Goal: Information Seeking & Learning: Learn about a topic

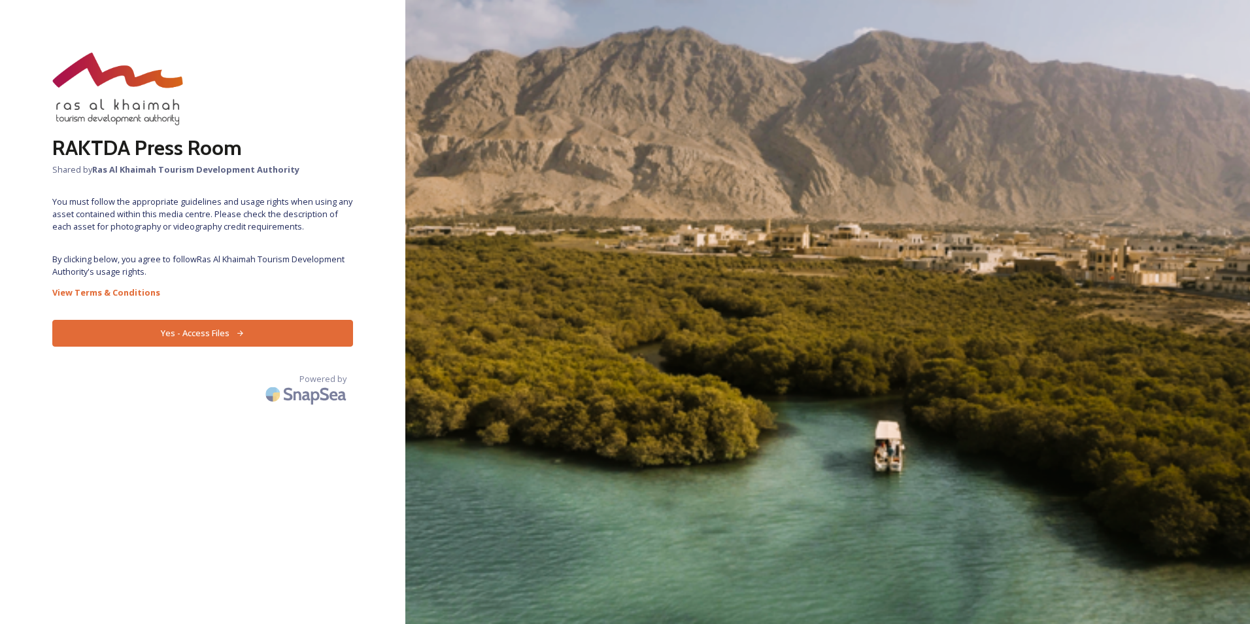
click at [271, 330] on button "Yes - Access Files" at bounding box center [202, 333] width 301 height 27
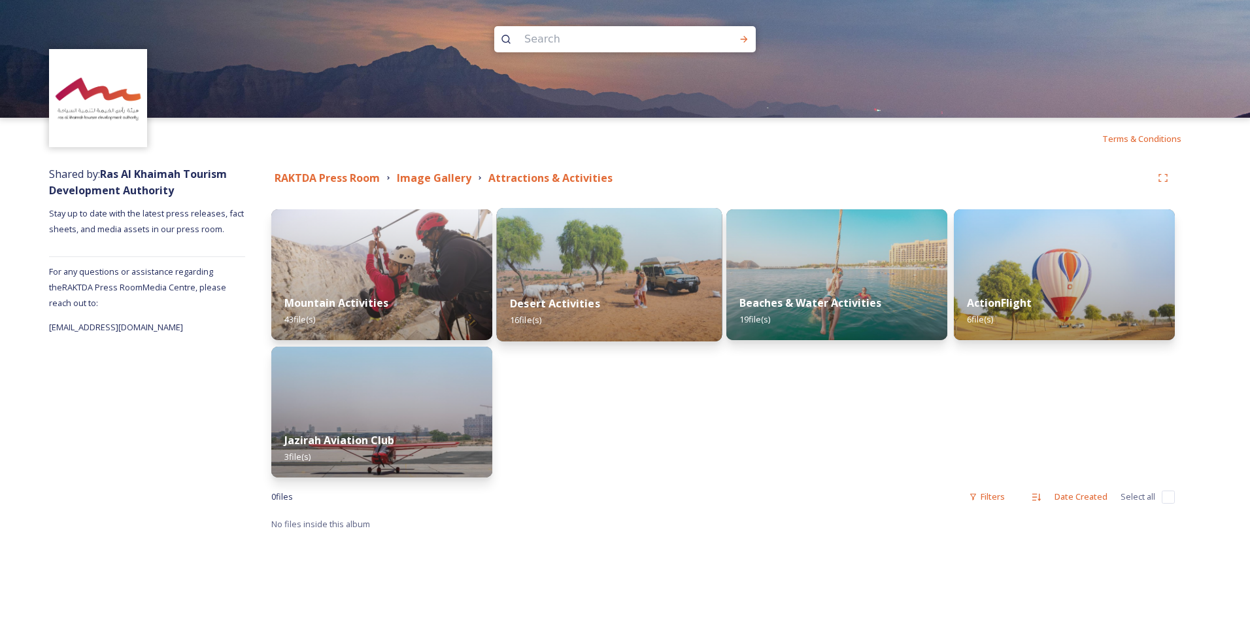
click at [562, 237] on img at bounding box center [610, 274] width 226 height 133
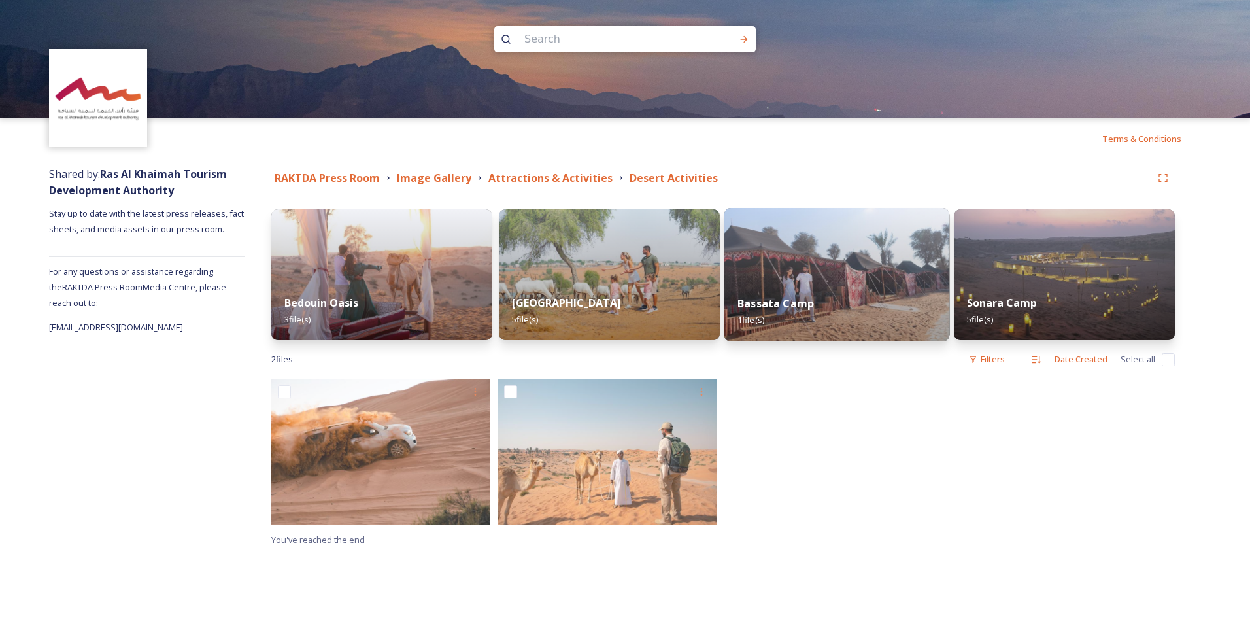
click at [800, 250] on img at bounding box center [838, 274] width 226 height 133
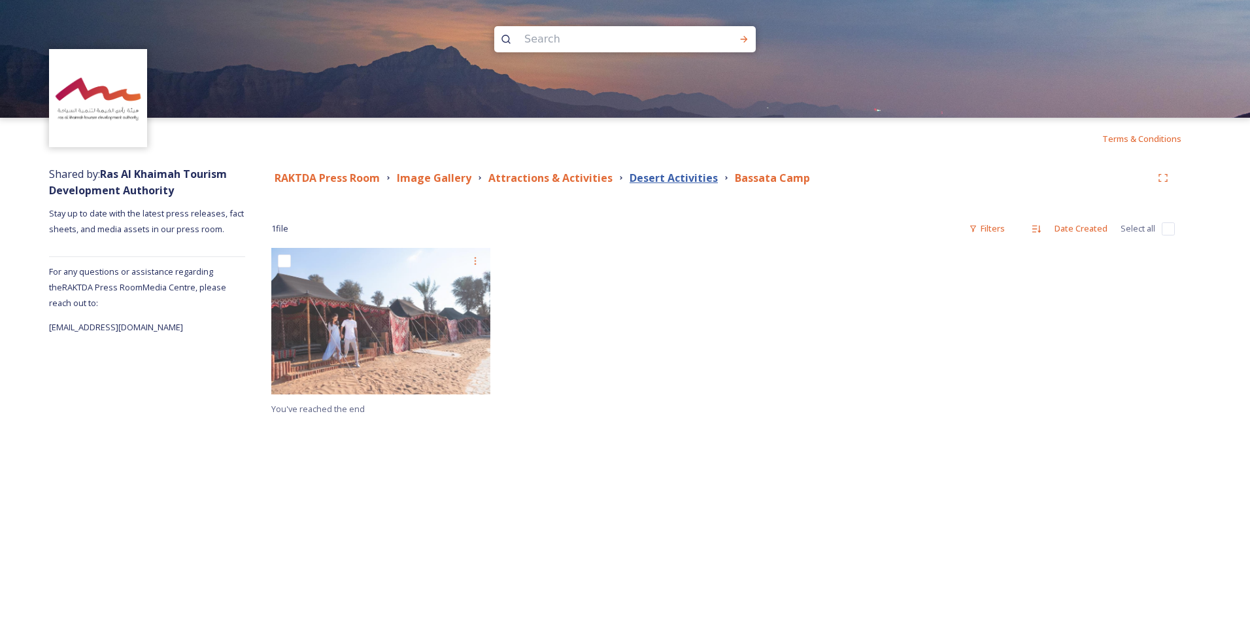
click at [687, 173] on strong "Desert Activities" at bounding box center [674, 178] width 88 height 14
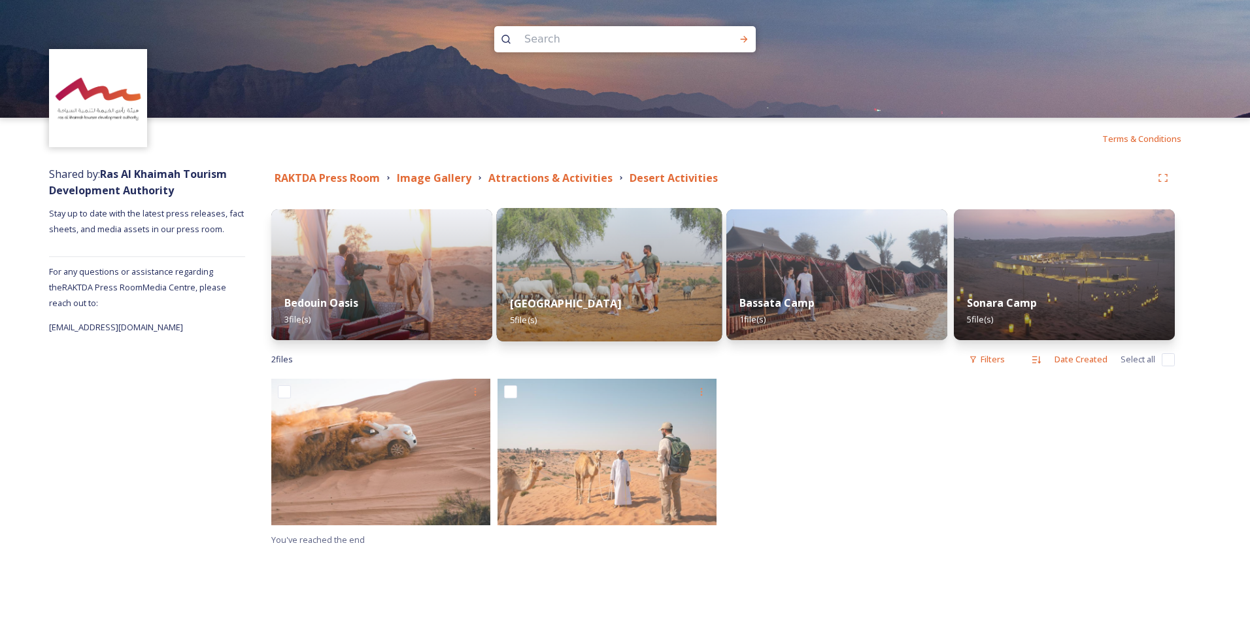
click at [621, 269] on img at bounding box center [610, 274] width 226 height 133
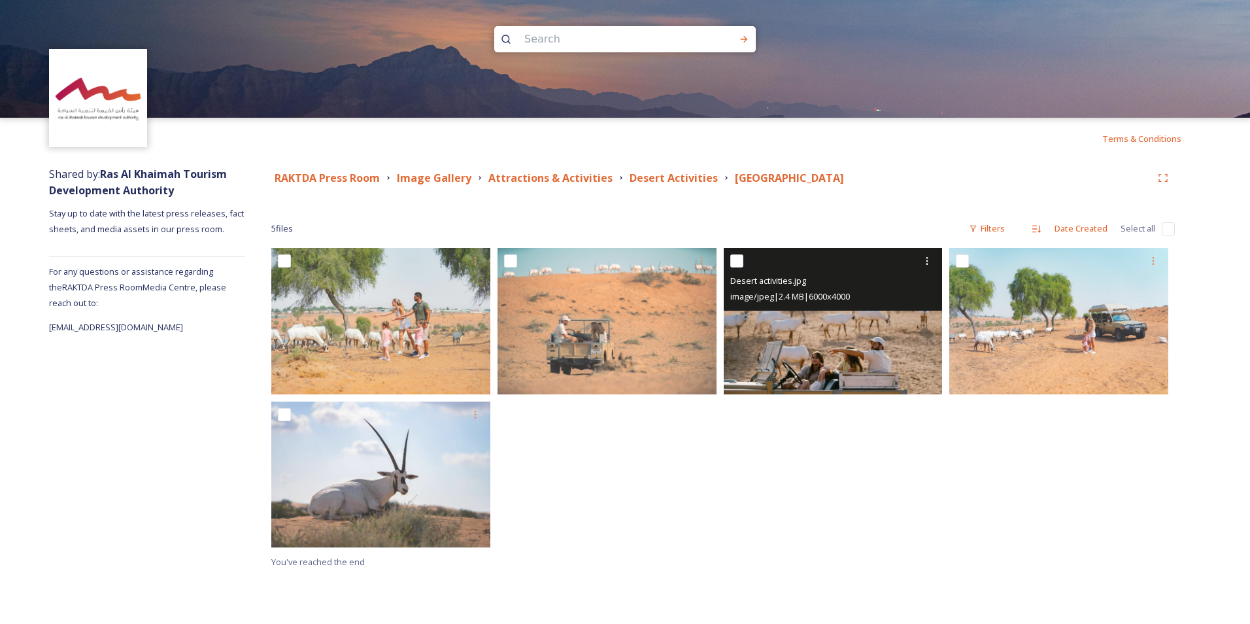
click at [769, 339] on img at bounding box center [833, 321] width 219 height 146
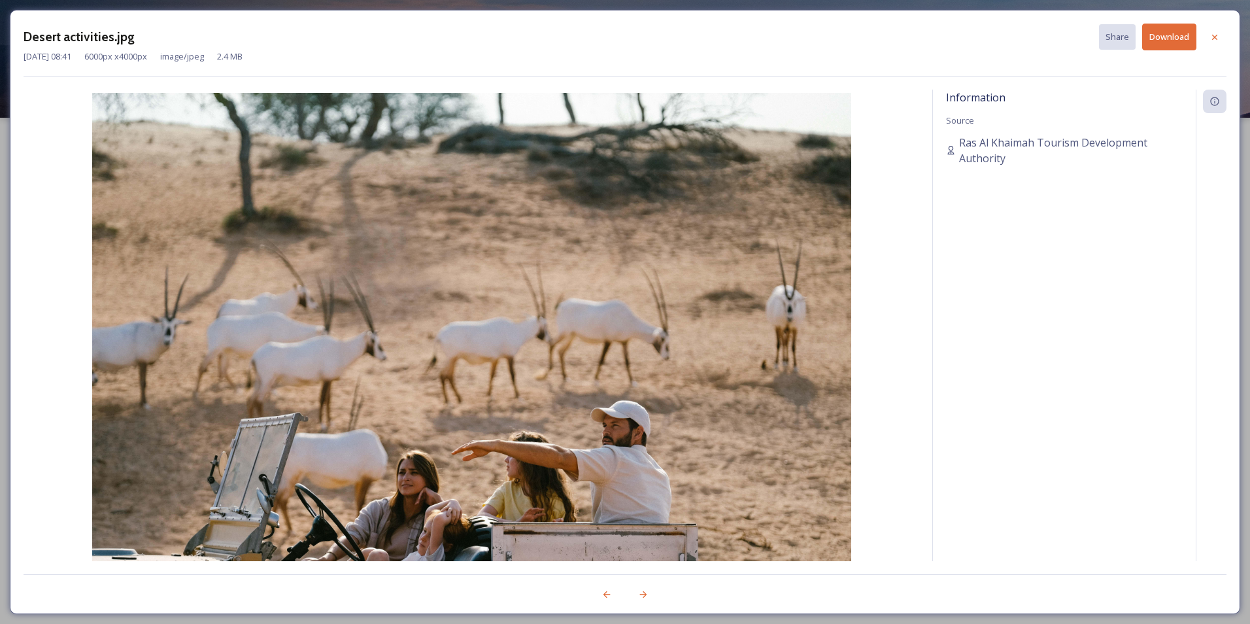
drag, startPoint x: 595, startPoint y: 316, endPoint x: 486, endPoint y: 311, distance: 109.3
click at [831, 41] on icon at bounding box center [1215, 37] width 10 height 10
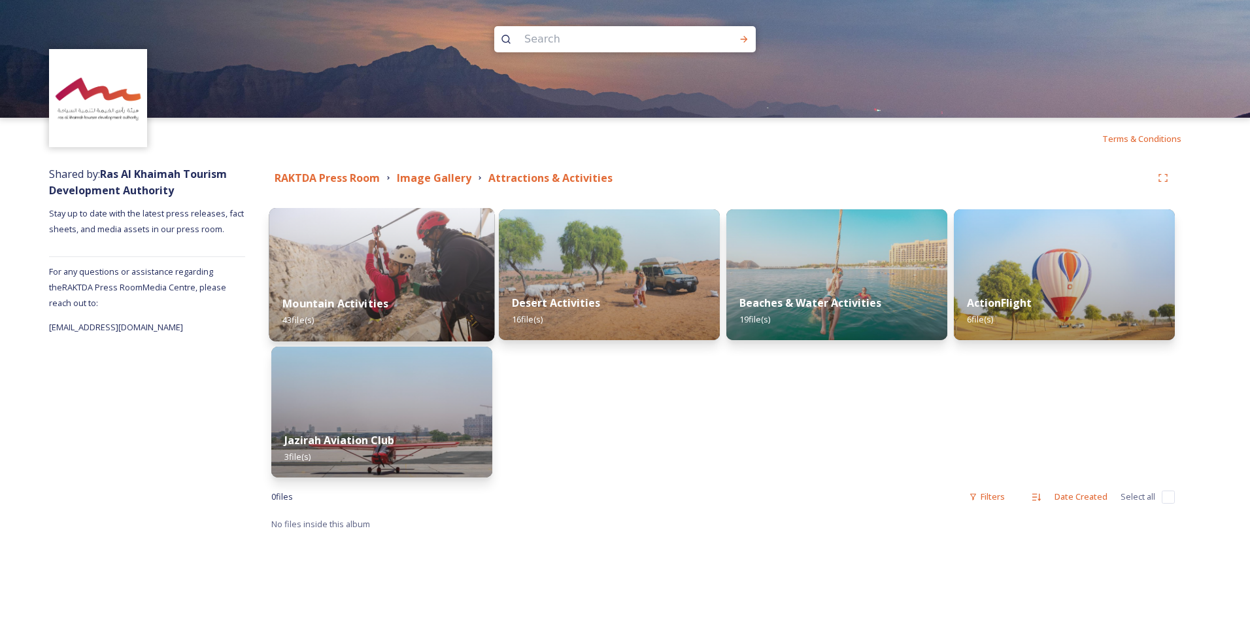
click at [443, 286] on div "Mountain Activities 43 file(s)" at bounding box center [382, 312] width 226 height 60
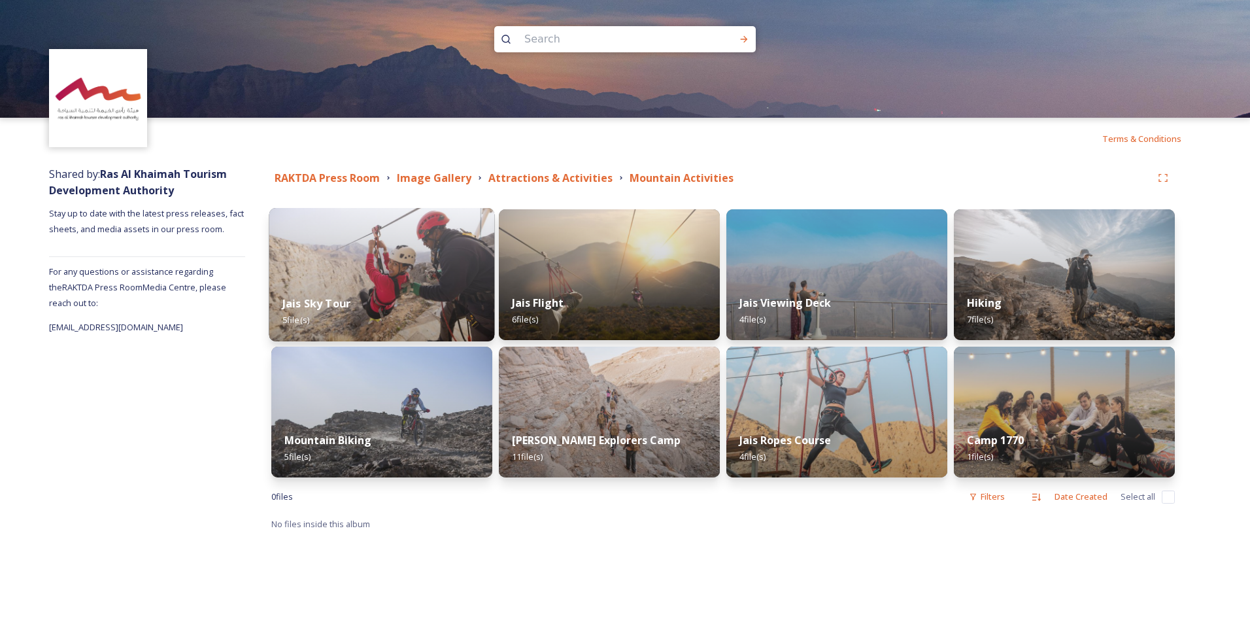
click at [396, 273] on img at bounding box center [382, 274] width 226 height 133
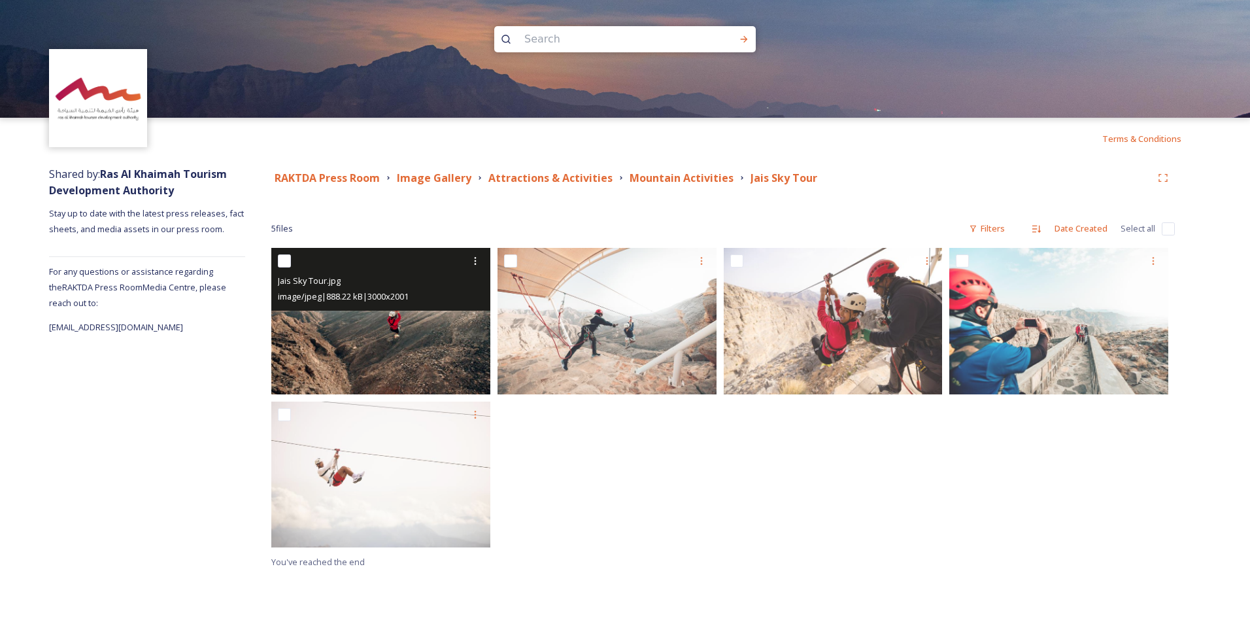
click at [407, 316] on img at bounding box center [380, 321] width 219 height 146
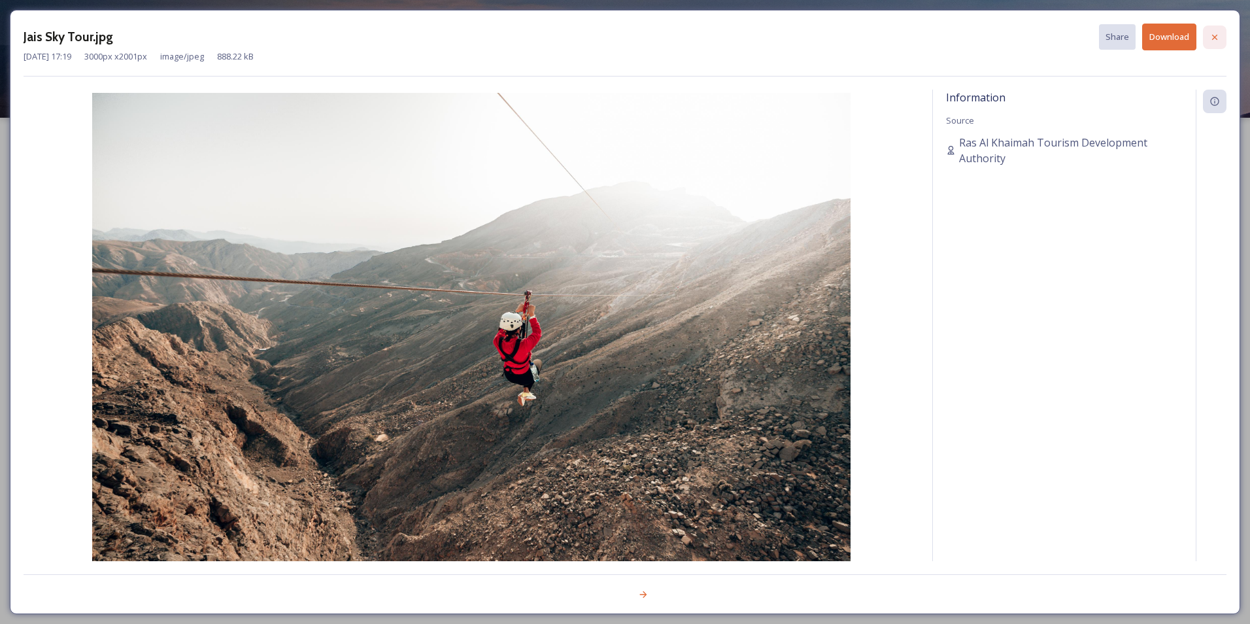
click at [831, 32] on icon at bounding box center [1215, 37] width 10 height 10
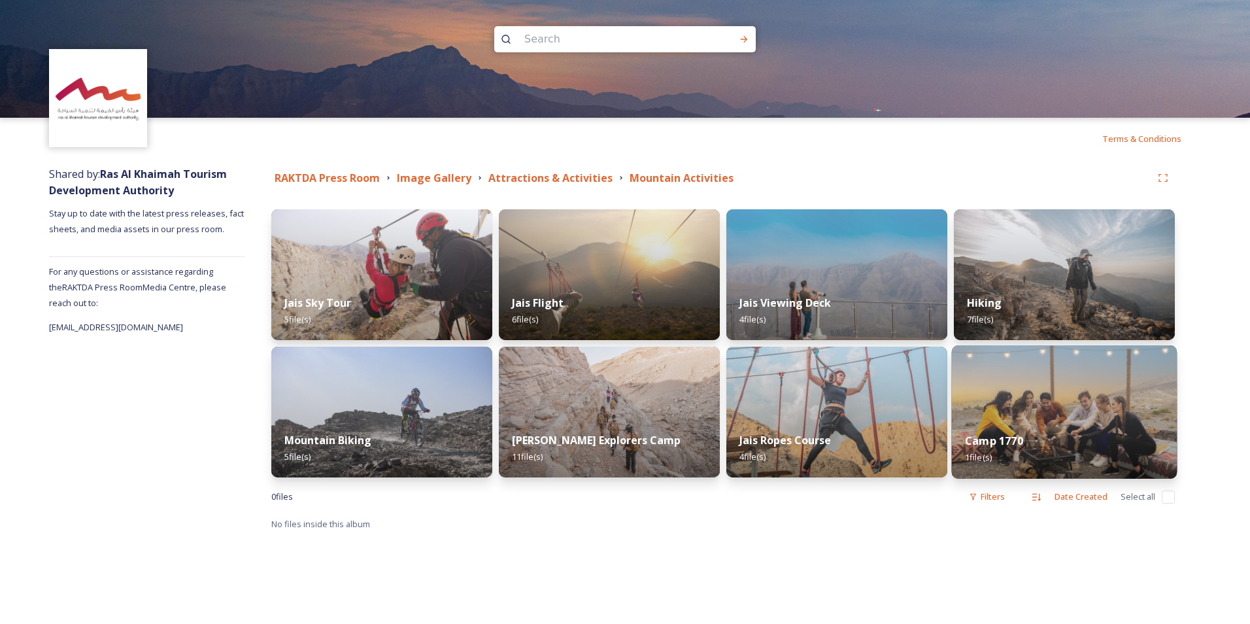
click at [831, 386] on img at bounding box center [1065, 411] width 226 height 133
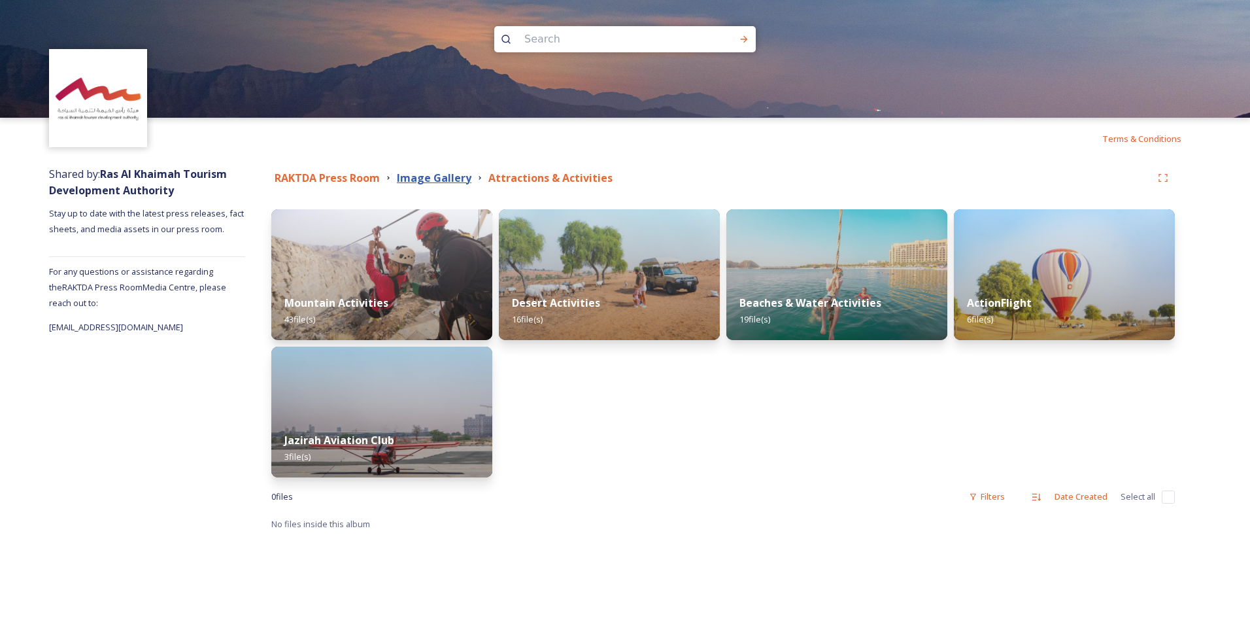
click at [404, 180] on strong "Image Gallery" at bounding box center [434, 178] width 75 height 14
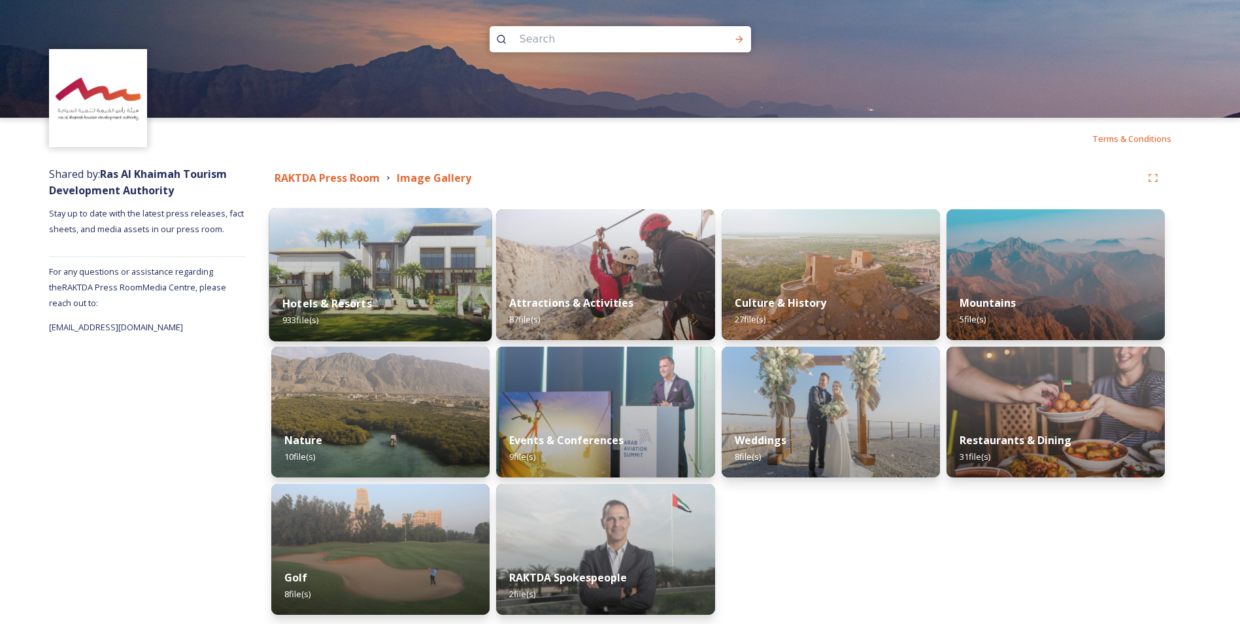
click at [362, 241] on img at bounding box center [380, 274] width 223 height 133
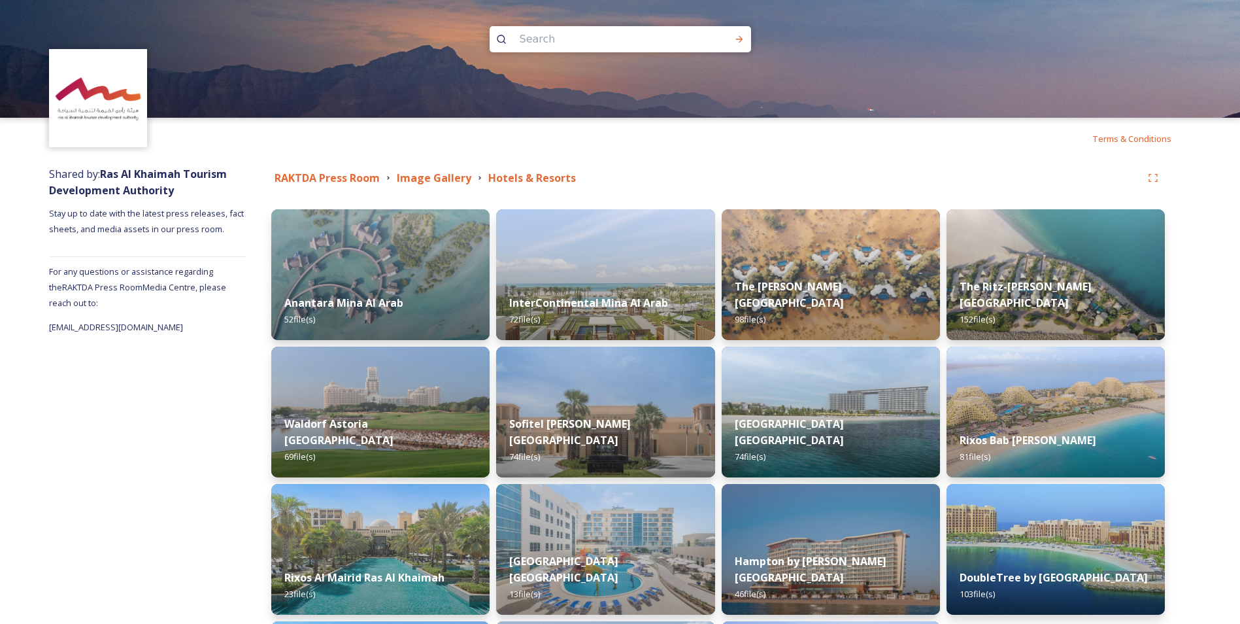
click at [362, 242] on img at bounding box center [380, 274] width 218 height 131
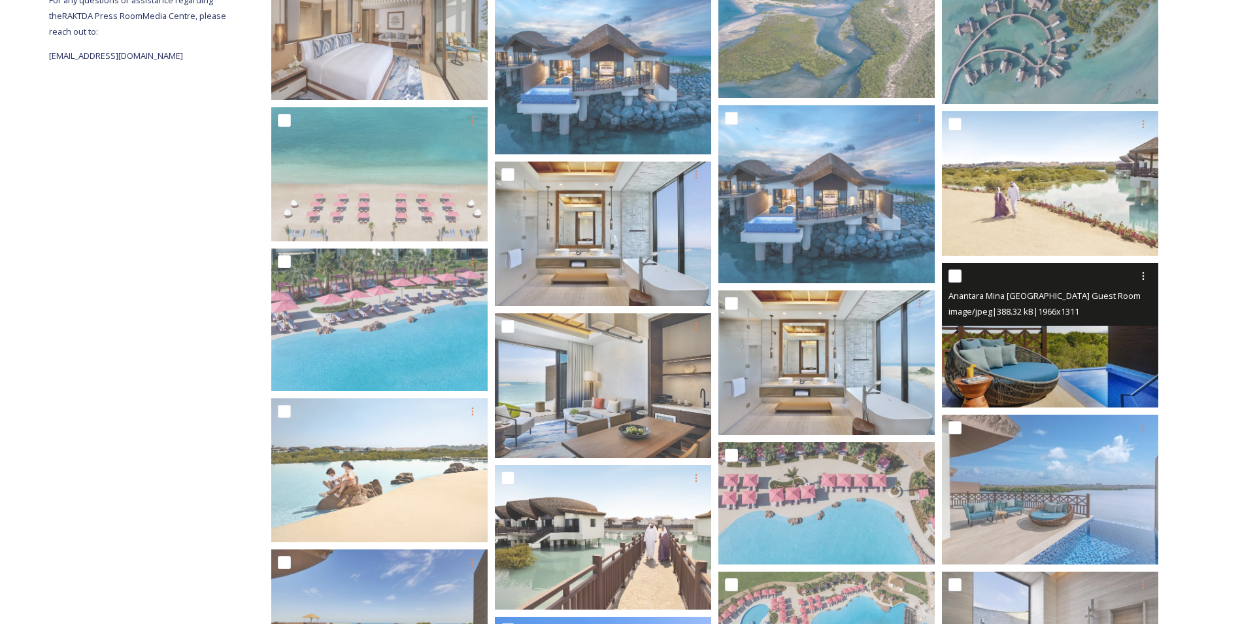
scroll to position [262, 0]
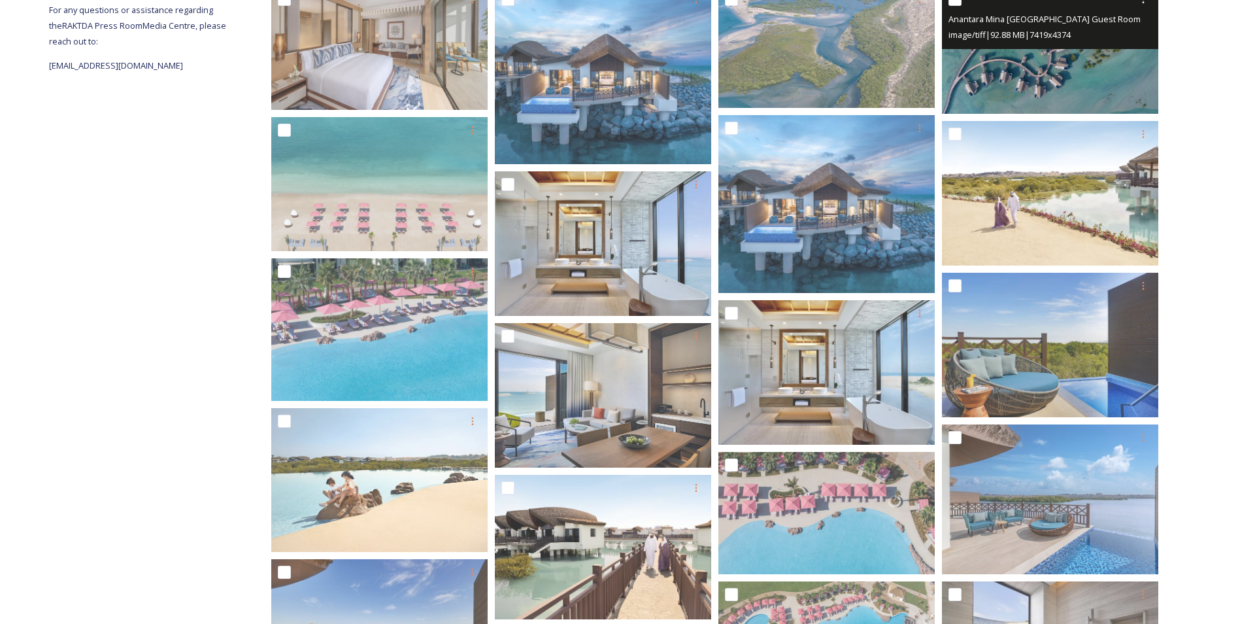
click at [831, 82] on img at bounding box center [1050, 50] width 216 height 128
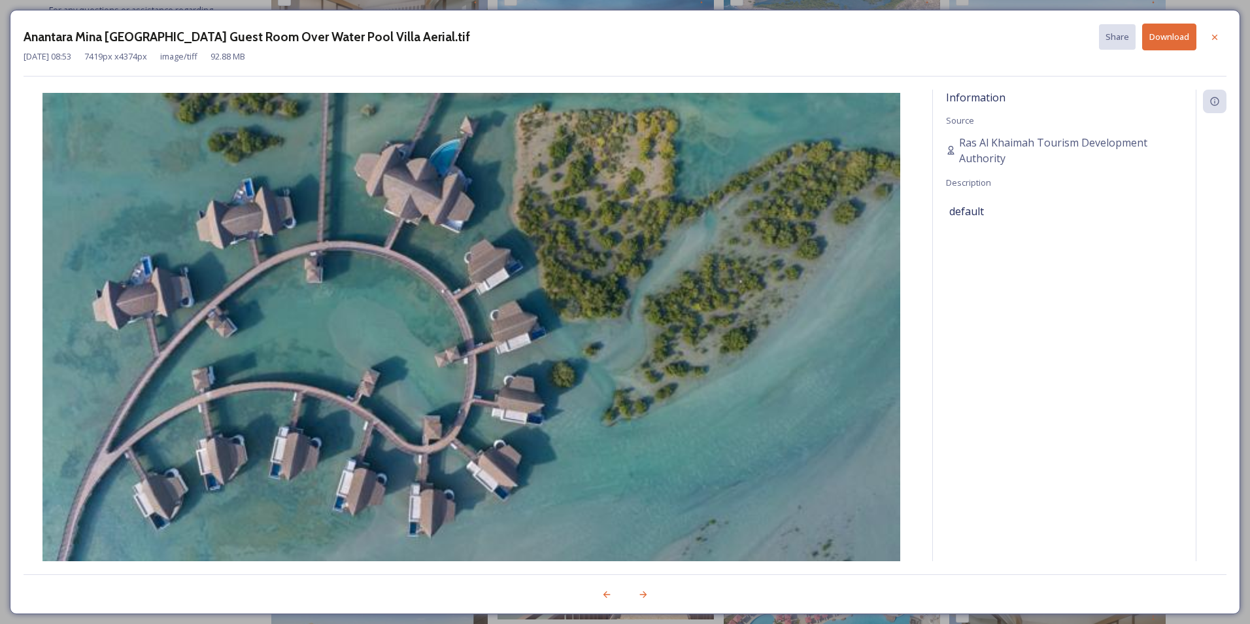
drag, startPoint x: 1218, startPoint y: 37, endPoint x: 1209, endPoint y: 37, distance: 9.2
click at [831, 37] on icon at bounding box center [1215, 37] width 10 height 10
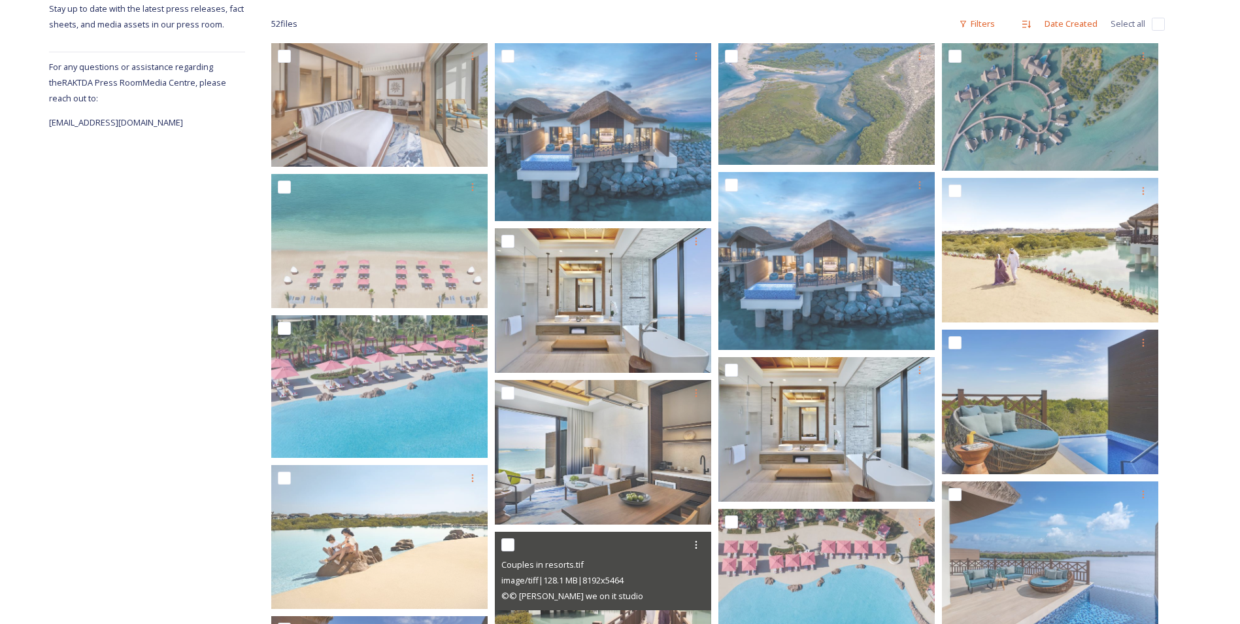
scroll to position [199, 0]
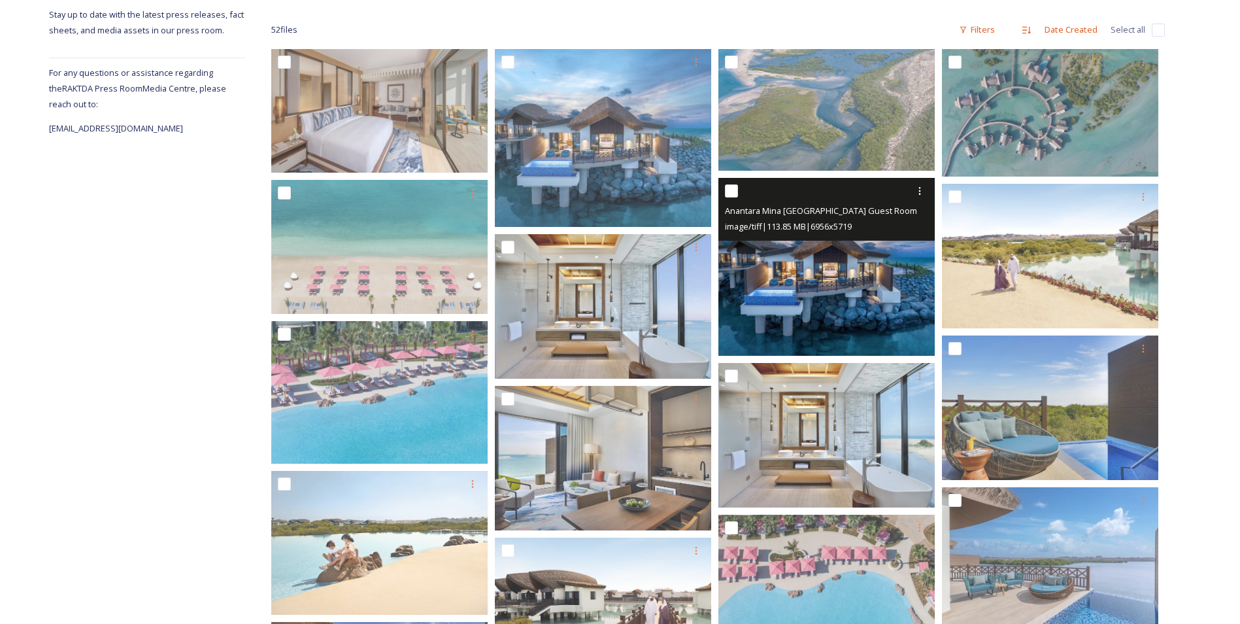
click at [775, 282] on img at bounding box center [827, 267] width 216 height 178
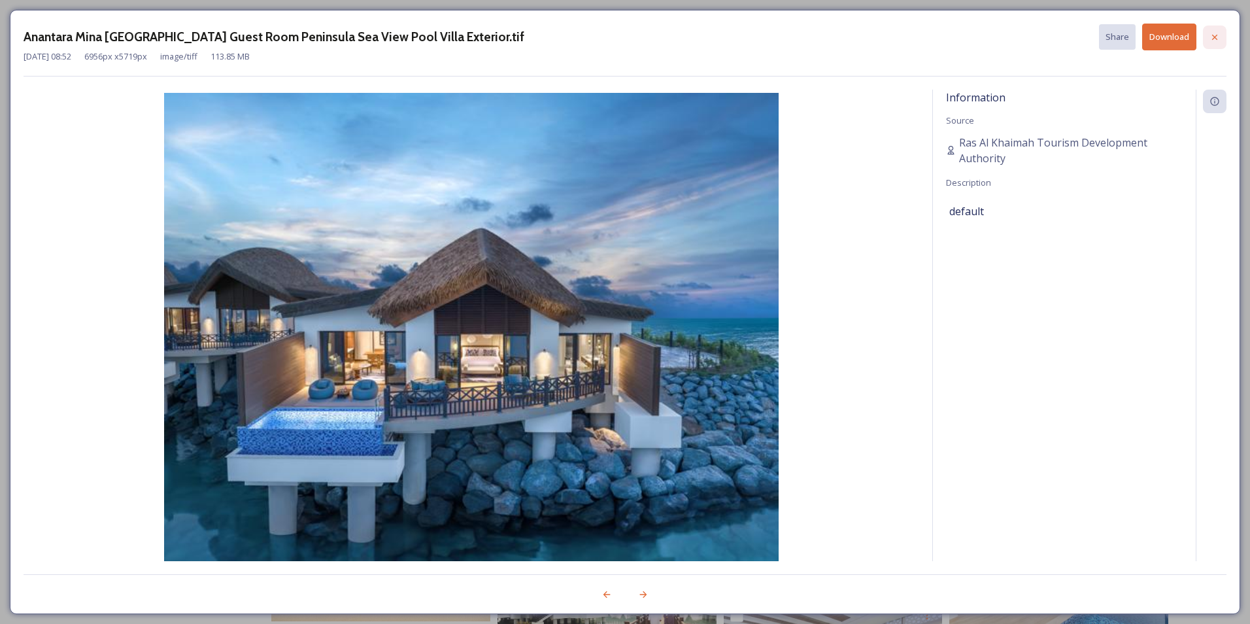
click at [831, 38] on icon at bounding box center [1215, 37] width 10 height 10
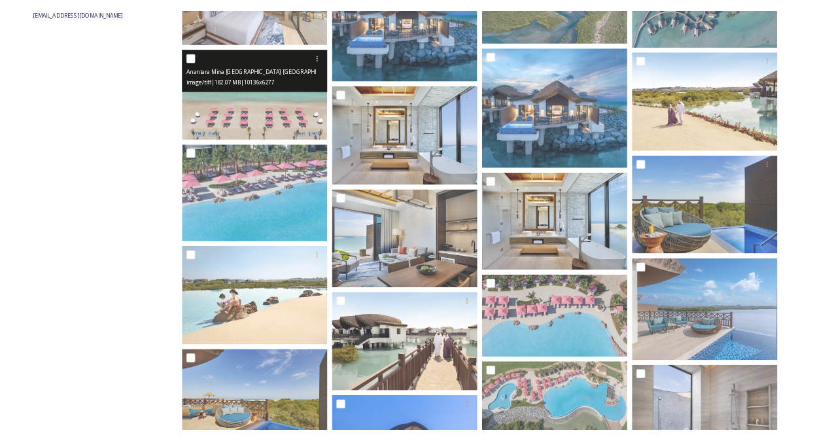
scroll to position [458, 0]
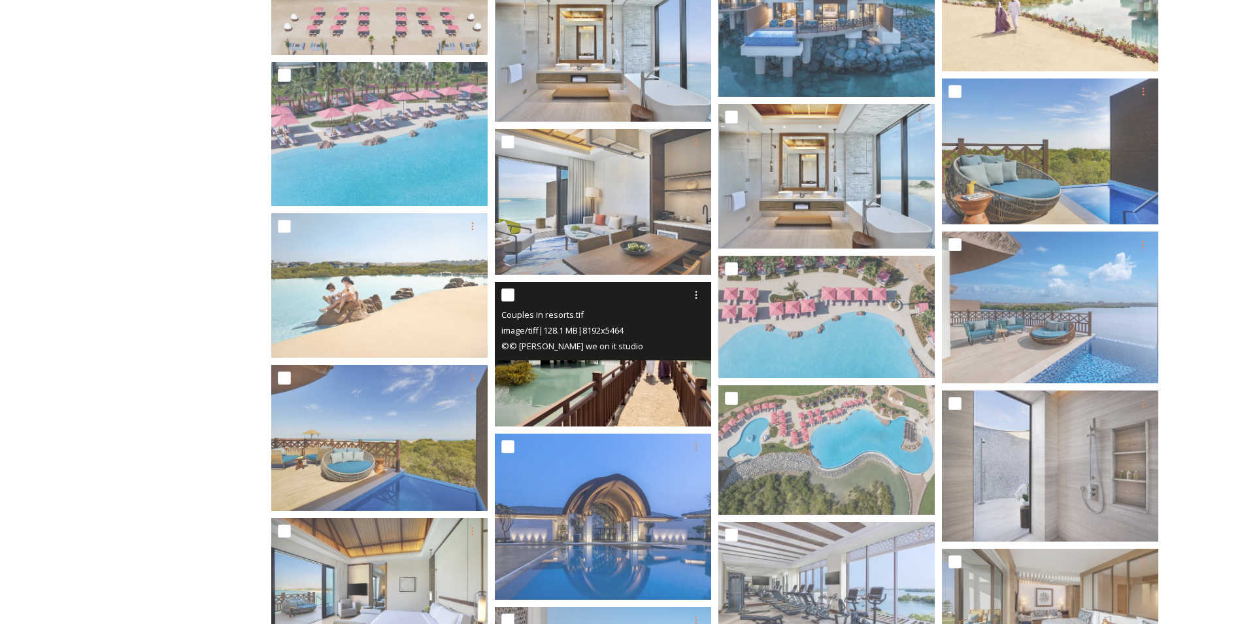
click at [592, 388] on img at bounding box center [603, 354] width 216 height 145
